Goal: Understand process/instructions

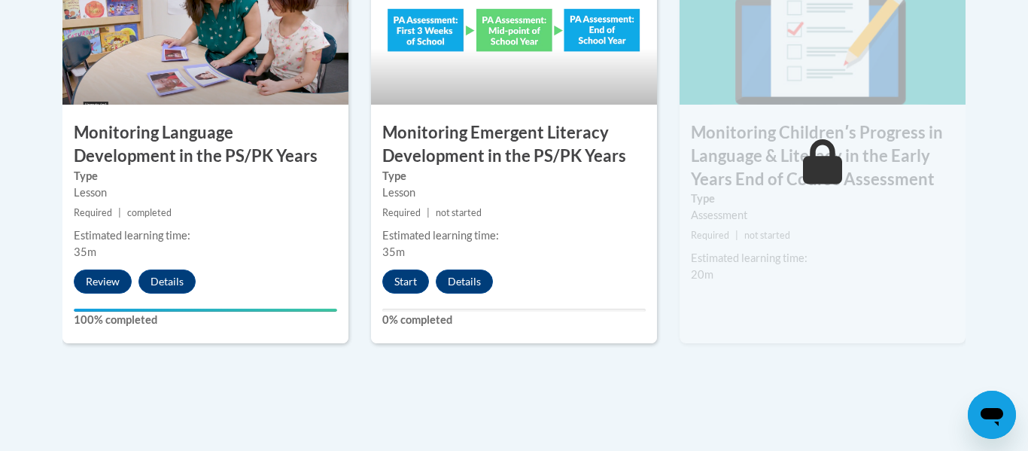
scroll to position [1439, 0]
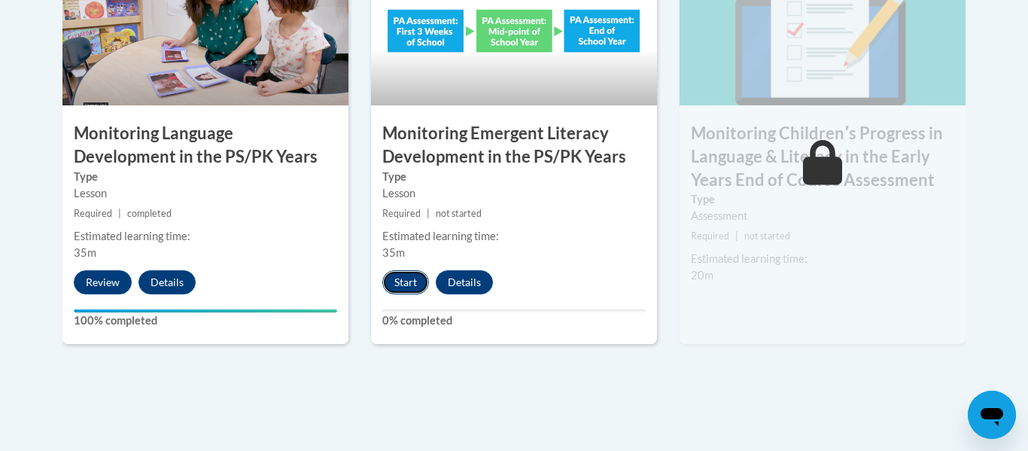
click at [420, 285] on button "Start" at bounding box center [405, 282] width 47 height 24
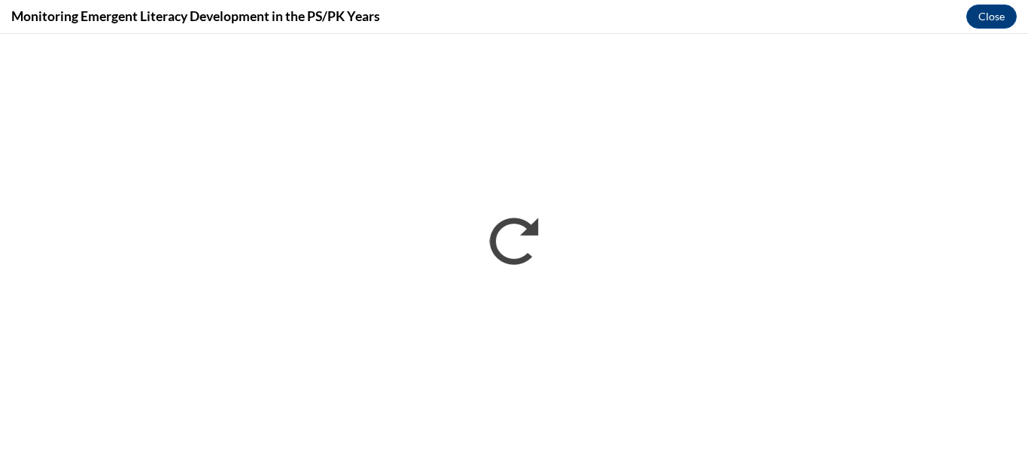
scroll to position [0, 0]
